Goal: Information Seeking & Learning: Learn about a topic

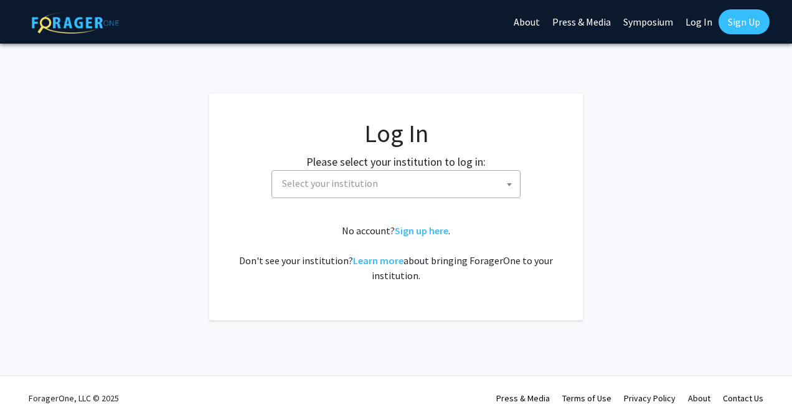
click at [513, 183] on span at bounding box center [509, 184] width 12 height 27
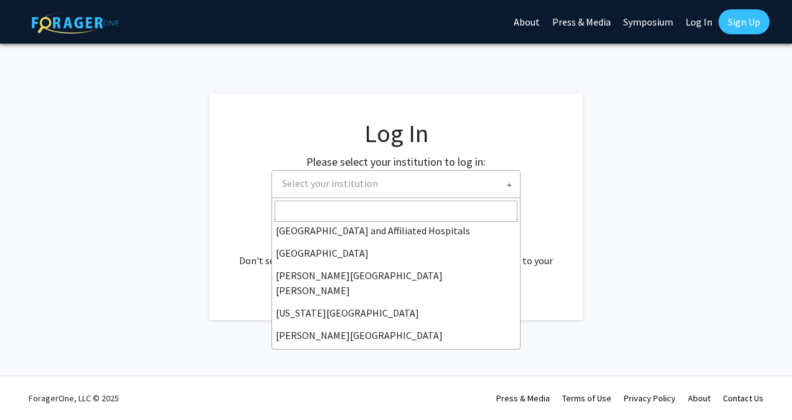
scroll to position [209, 0]
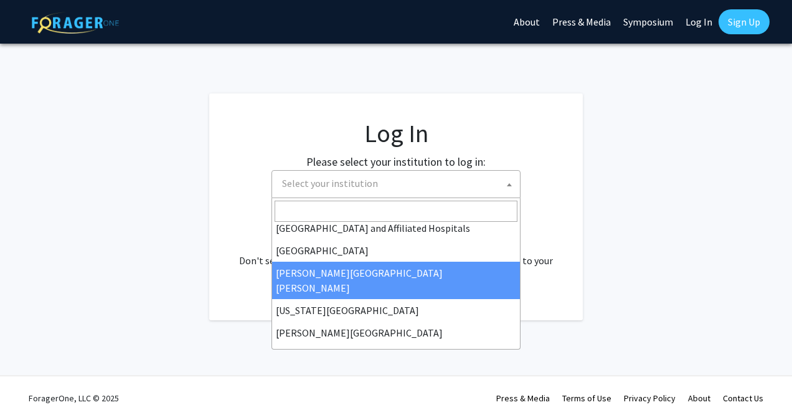
select select "1"
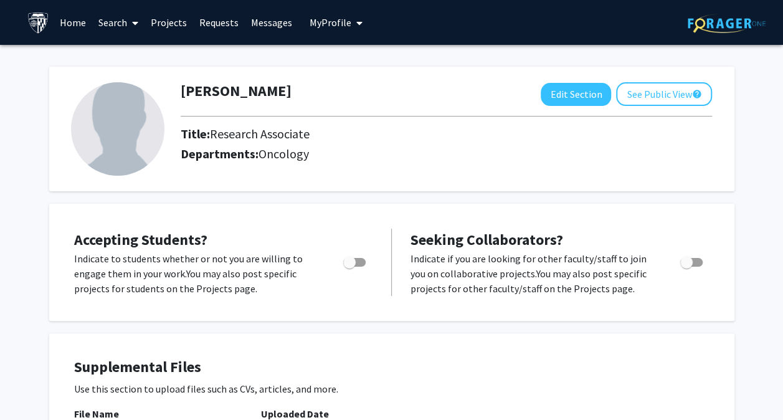
click at [132, 21] on icon at bounding box center [135, 23] width 6 height 10
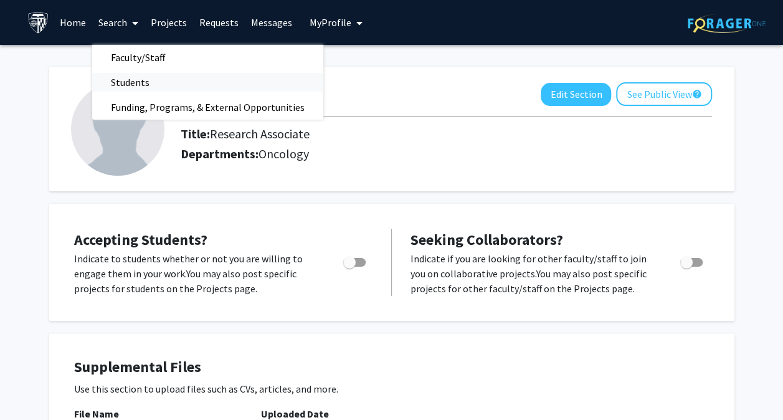
click at [133, 85] on span "Students" at bounding box center [130, 82] width 76 height 25
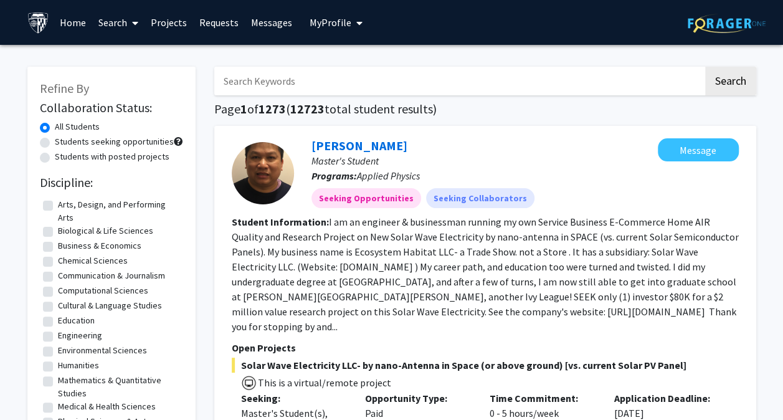
click at [313, 80] on input "Search Keywords" at bounding box center [458, 81] width 489 height 29
click at [301, 83] on input "Bioinformatics and ICTR"" at bounding box center [458, 81] width 489 height 29
click at [285, 81] on input "Bioinformatics and " ICTR"" at bounding box center [458, 81] width 489 height 29
click at [222, 81] on input "Bioinformatics" and " ICTR"" at bounding box center [458, 81] width 489 height 29
type input ""Bioinformatics" and " ICTR""
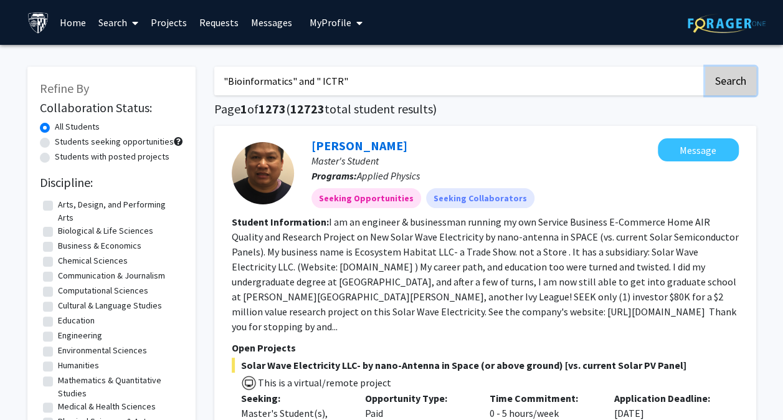
click at [749, 83] on button "Search" at bounding box center [730, 81] width 51 height 29
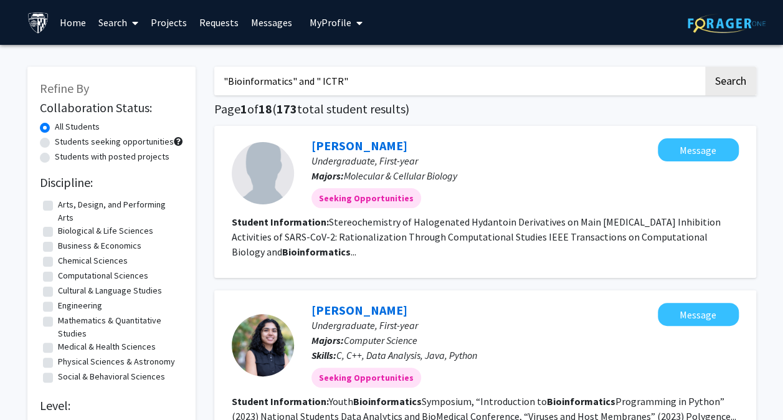
click at [135, 19] on icon at bounding box center [135, 23] width 6 height 10
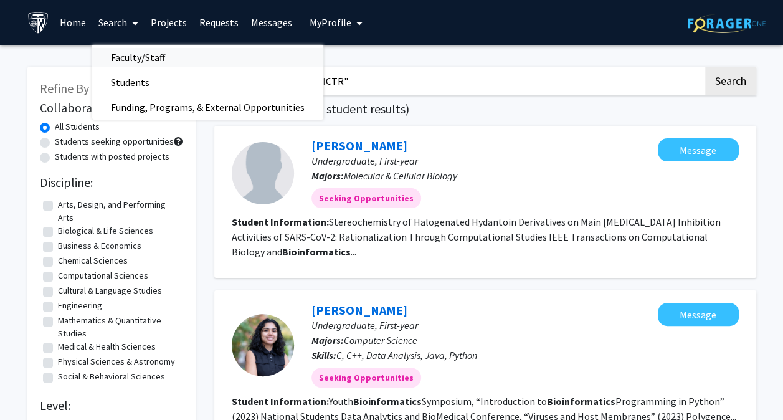
click at [141, 59] on span "Faculty/Staff" at bounding box center [138, 57] width 92 height 25
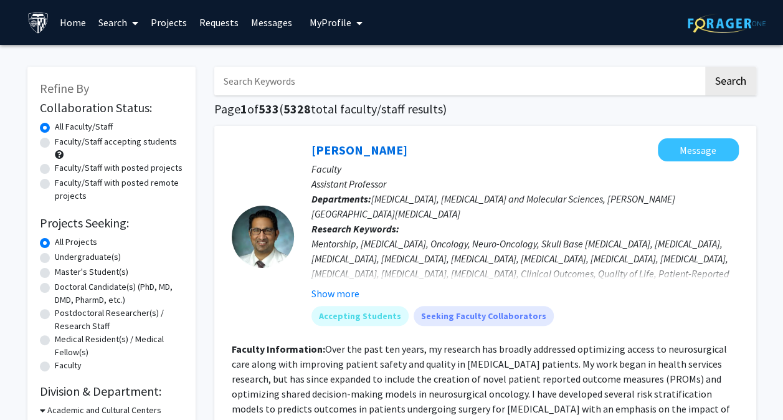
click at [314, 80] on input "Search Keywords" at bounding box center [458, 81] width 489 height 29
click at [724, 83] on button "Search" at bounding box center [730, 81] width 51 height 29
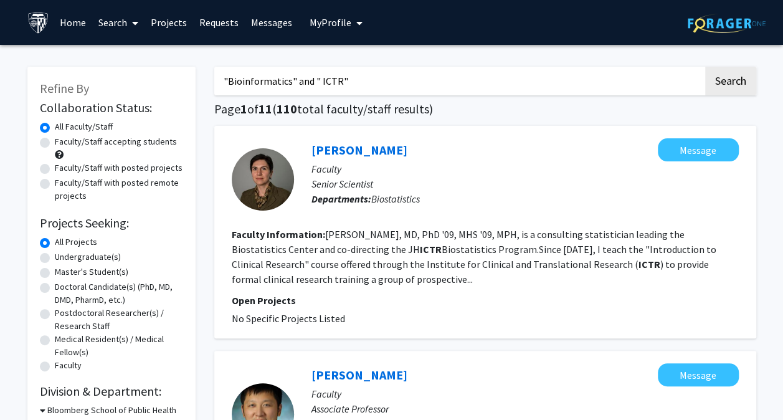
click at [316, 80] on input ""Bioinformatics" and " ICTR"" at bounding box center [458, 81] width 489 height 29
click at [728, 74] on button "Search" at bounding box center [730, 81] width 51 height 29
drag, startPoint x: 310, startPoint y: 82, endPoint x: 327, endPoint y: 82, distance: 17.4
click at [317, 82] on input ""Bioinformatics and ICTR"" at bounding box center [458, 81] width 489 height 29
type input ""ICTR""
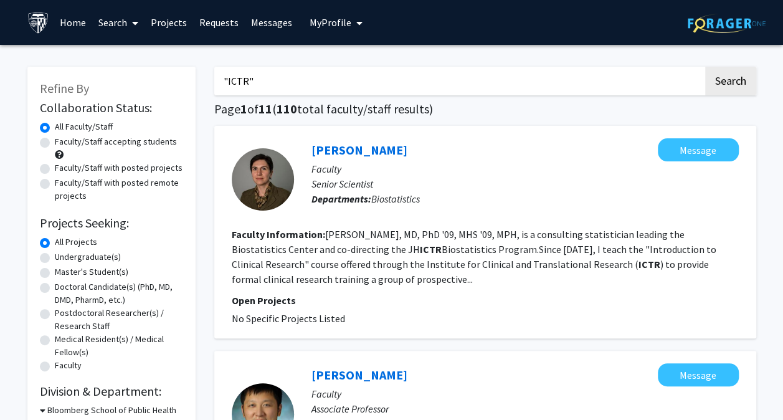
click at [705, 67] on button "Search" at bounding box center [730, 81] width 51 height 29
click at [356, 26] on icon "My profile dropdown to access profile and logout" at bounding box center [359, 23] width 6 height 10
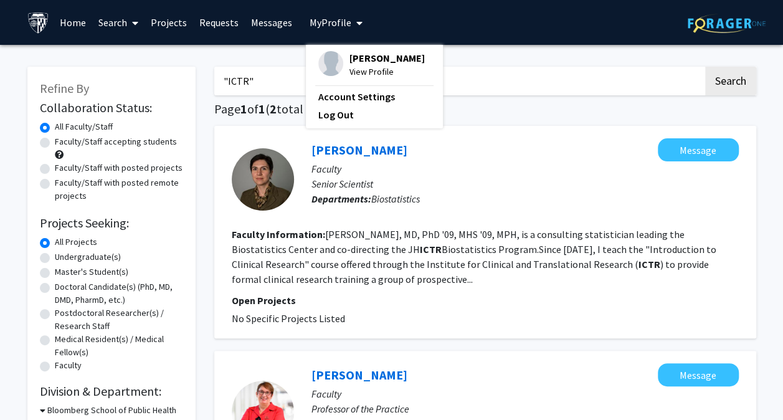
click at [234, 55] on div ""ICTR" Search Page 1 of 1 ( 2 total faculty/staff results) Gayane Yenokyan Mess…" at bounding box center [485, 337] width 561 height 566
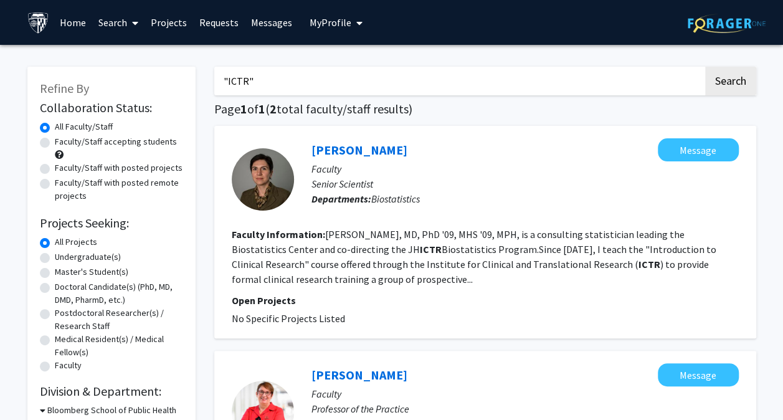
click at [227, 24] on link "Requests" at bounding box center [219, 23] width 52 height 44
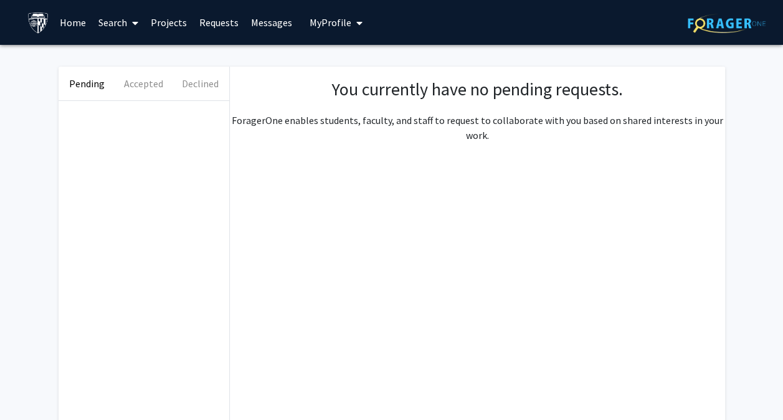
click at [175, 21] on link "Projects" at bounding box center [169, 23] width 49 height 44
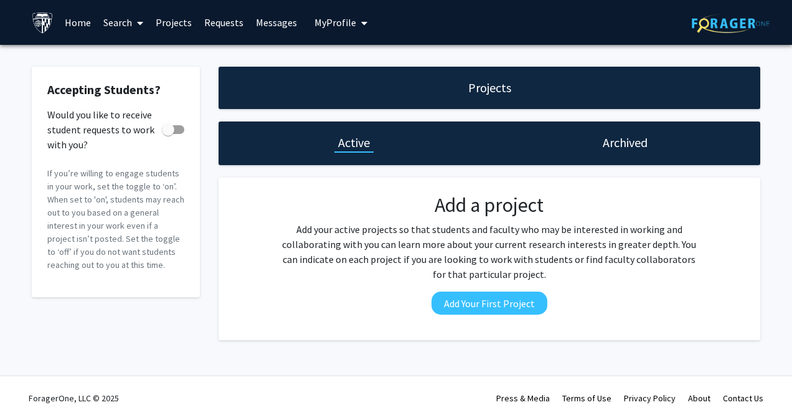
click at [136, 26] on span at bounding box center [137, 23] width 11 height 44
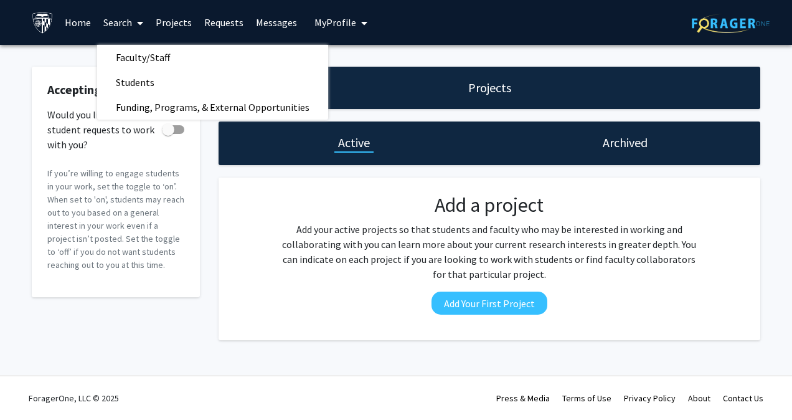
click at [377, 59] on div "Accepting Students? Would you like to receive student requests to work with you…" at bounding box center [396, 206] width 792 height 323
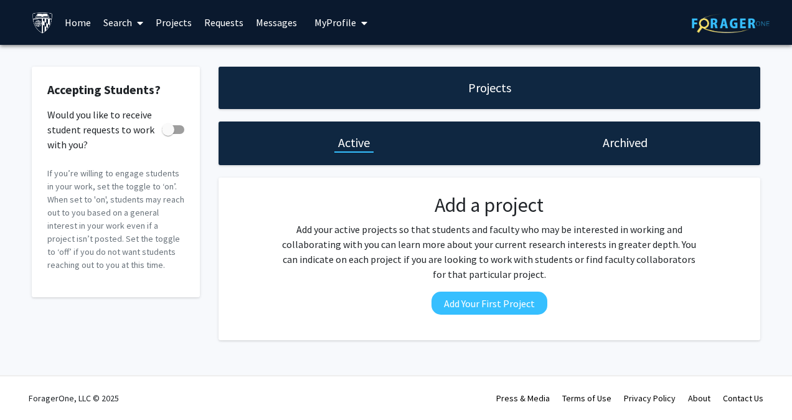
click at [83, 22] on link "Home" at bounding box center [78, 23] width 39 height 44
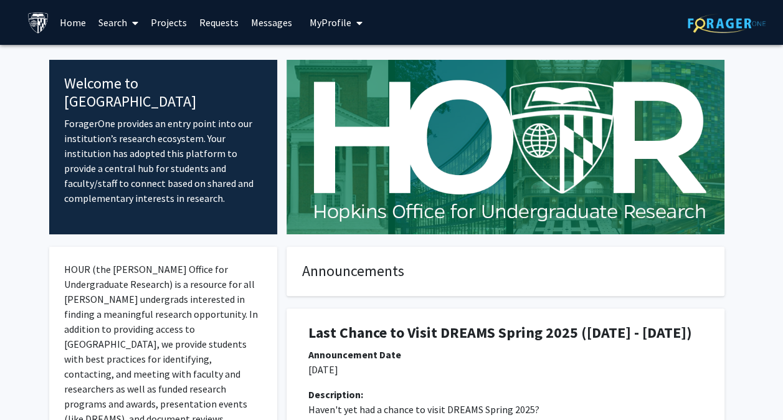
click at [67, 25] on link "Home" at bounding box center [73, 23] width 39 height 44
